Goal: Information Seeking & Learning: Learn about a topic

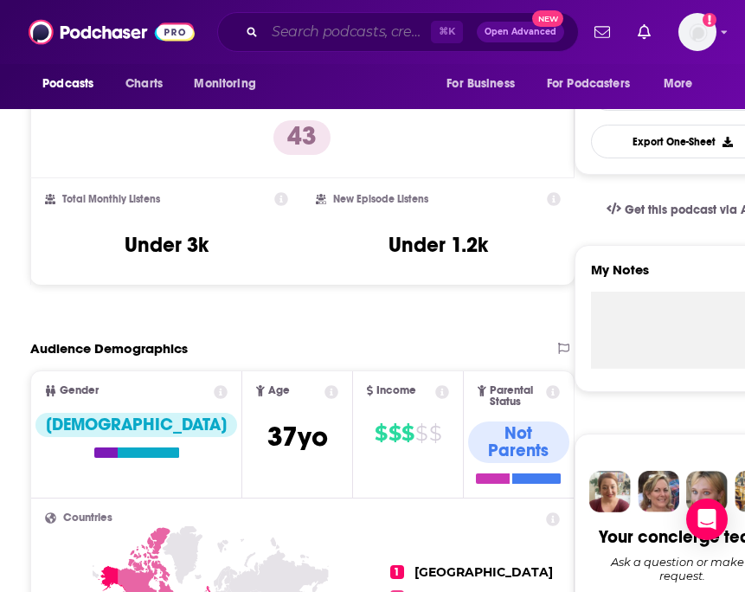
click at [341, 23] on input "Search podcasts, credits, & more..." at bounding box center [348, 32] width 166 height 28
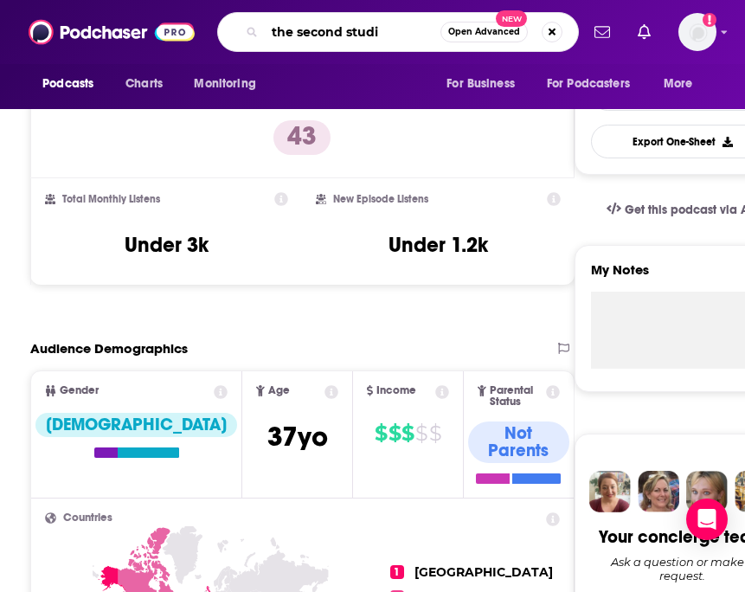
type input "the second studio"
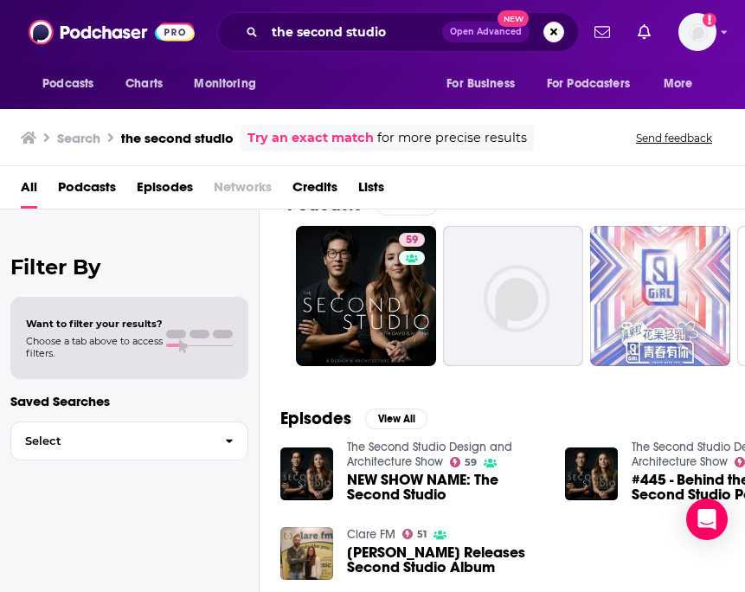
scroll to position [40, 0]
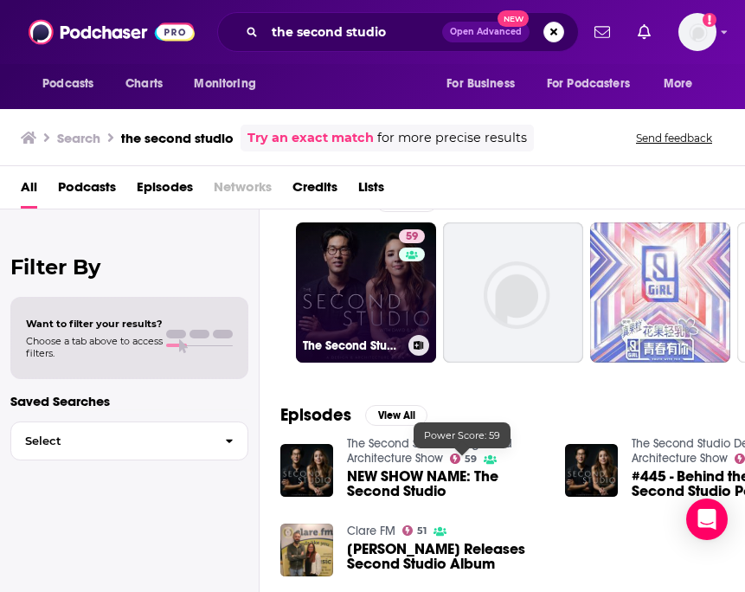
click at [356, 299] on link "59 The Second Studio Design and Architecture Show" at bounding box center [366, 292] width 140 height 140
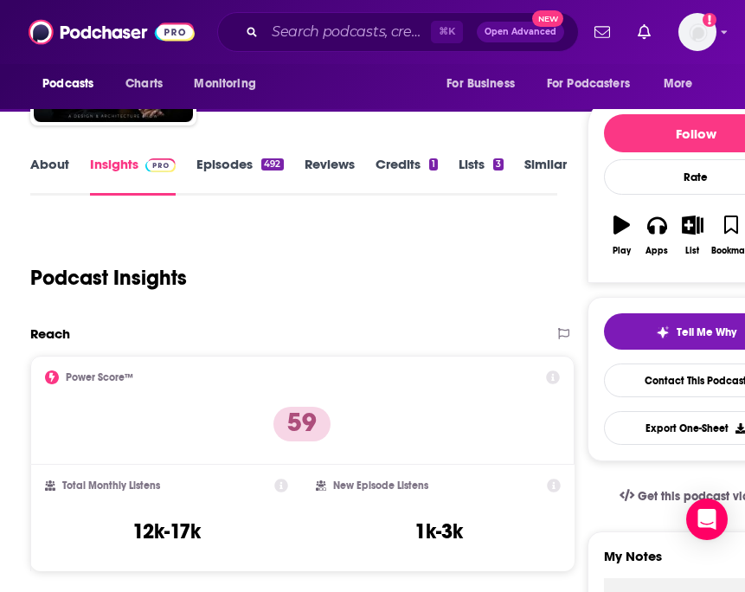
scroll to position [195, 0]
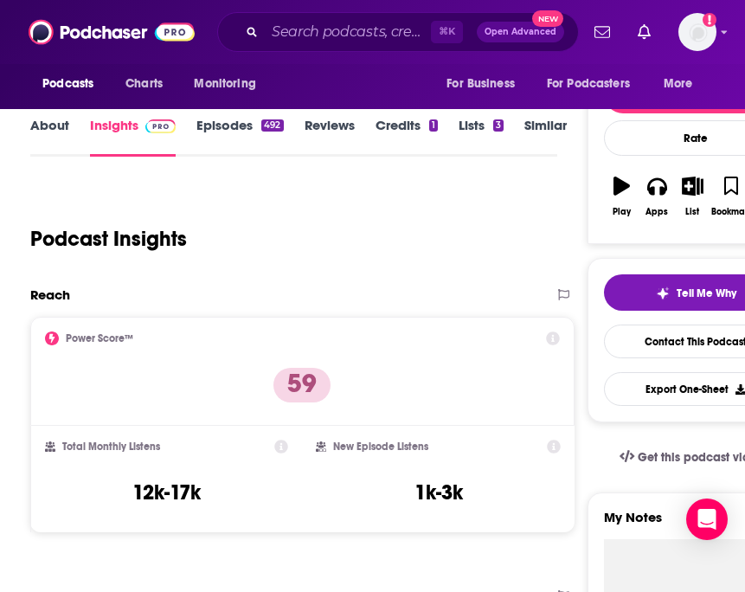
click at [233, 133] on link "Episodes 492" at bounding box center [239, 137] width 86 height 40
